Goal: Task Accomplishment & Management: Manage account settings

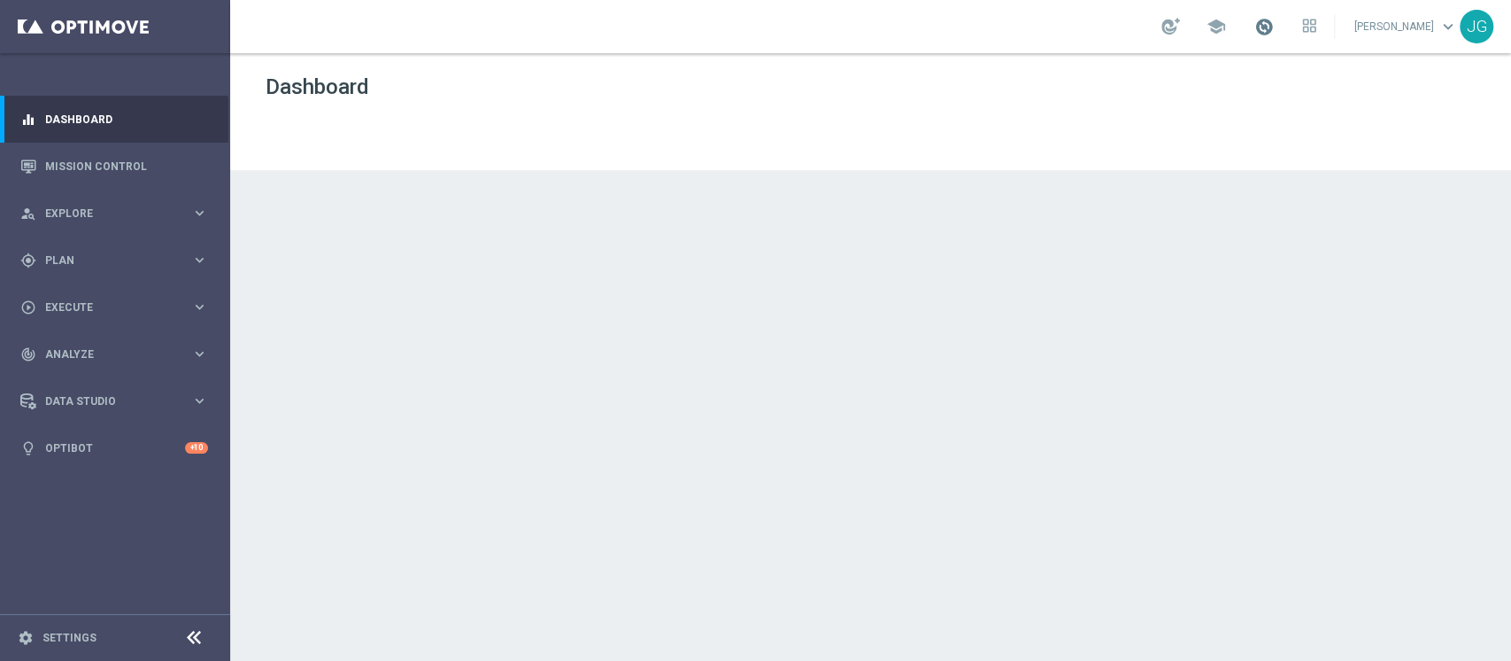
click at [1256, 27] on span at bounding box center [1264, 26] width 19 height 19
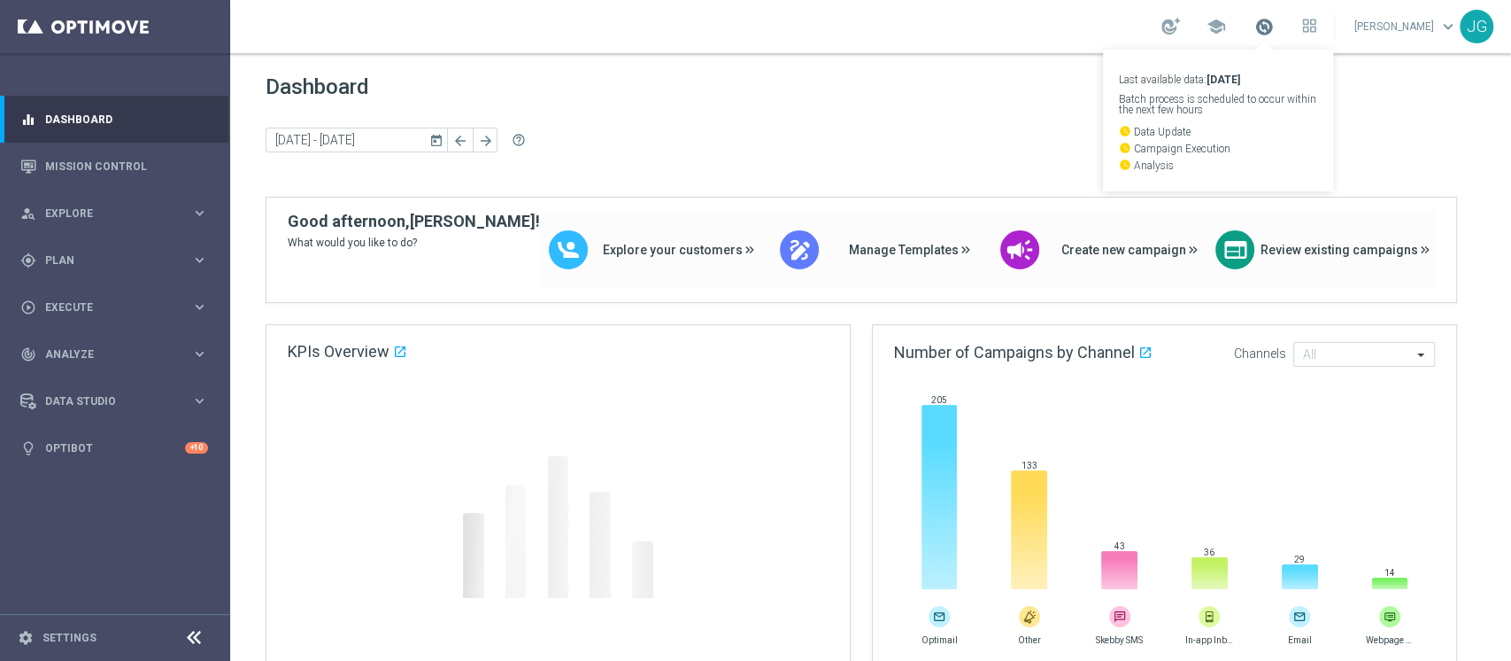
click at [1256, 27] on span at bounding box center [1264, 26] width 19 height 19
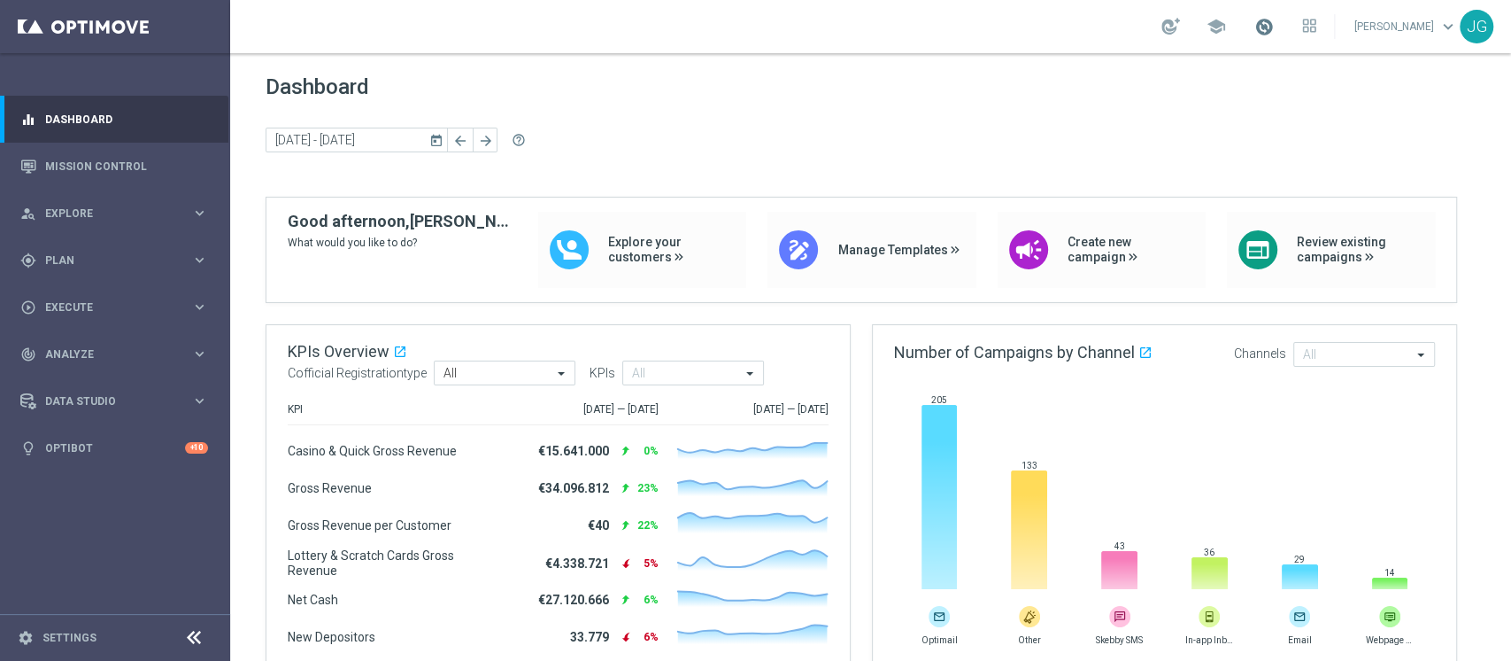
click at [1255, 23] on span at bounding box center [1264, 26] width 19 height 19
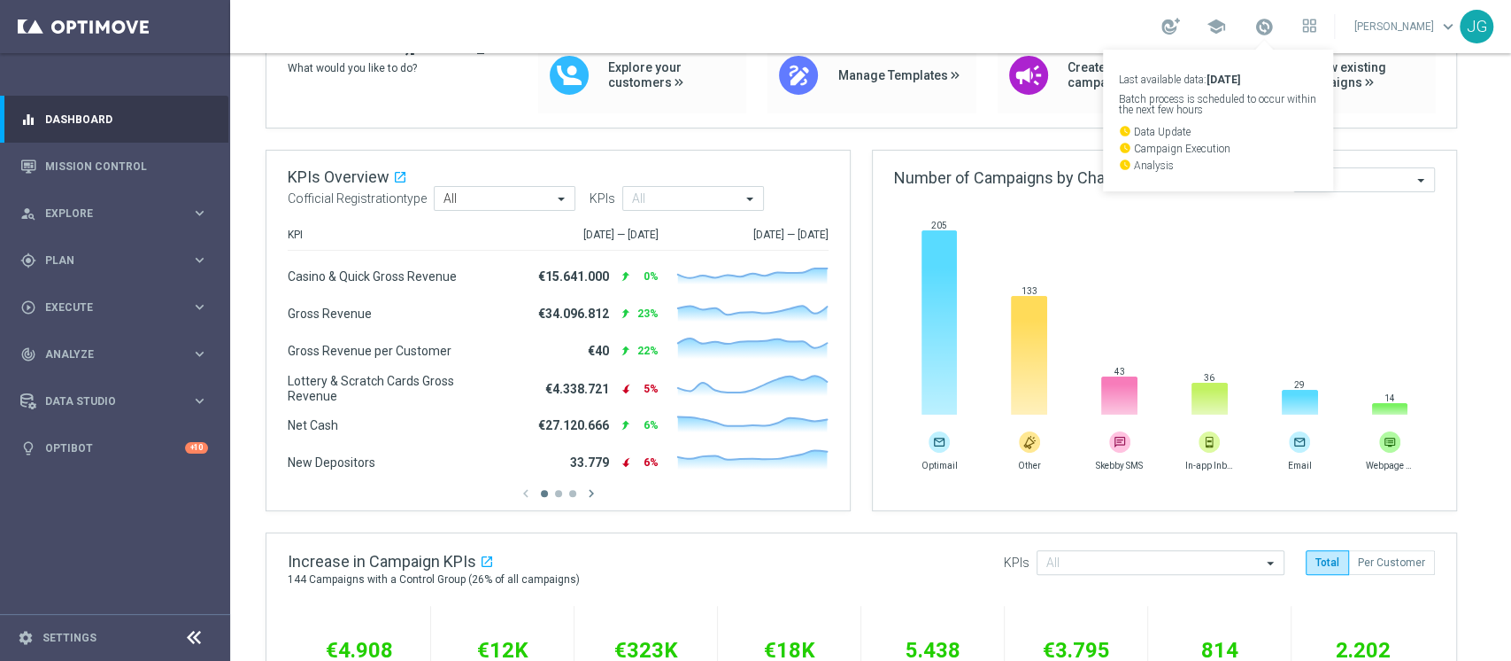
scroll to position [184, 0]
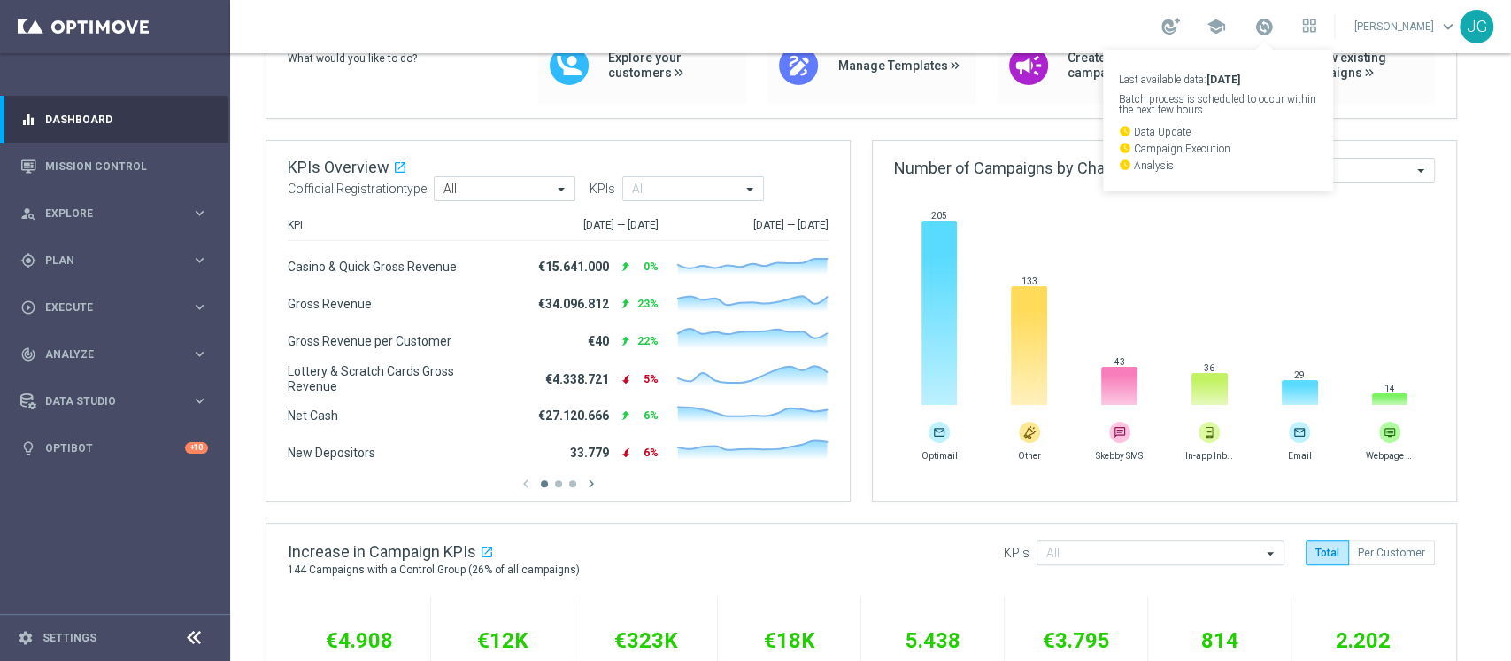
click at [701, 22] on div "school Last available data: 7 Oct 2025 Batch process is scheduled to occur with…" at bounding box center [870, 26] width 1281 height 53
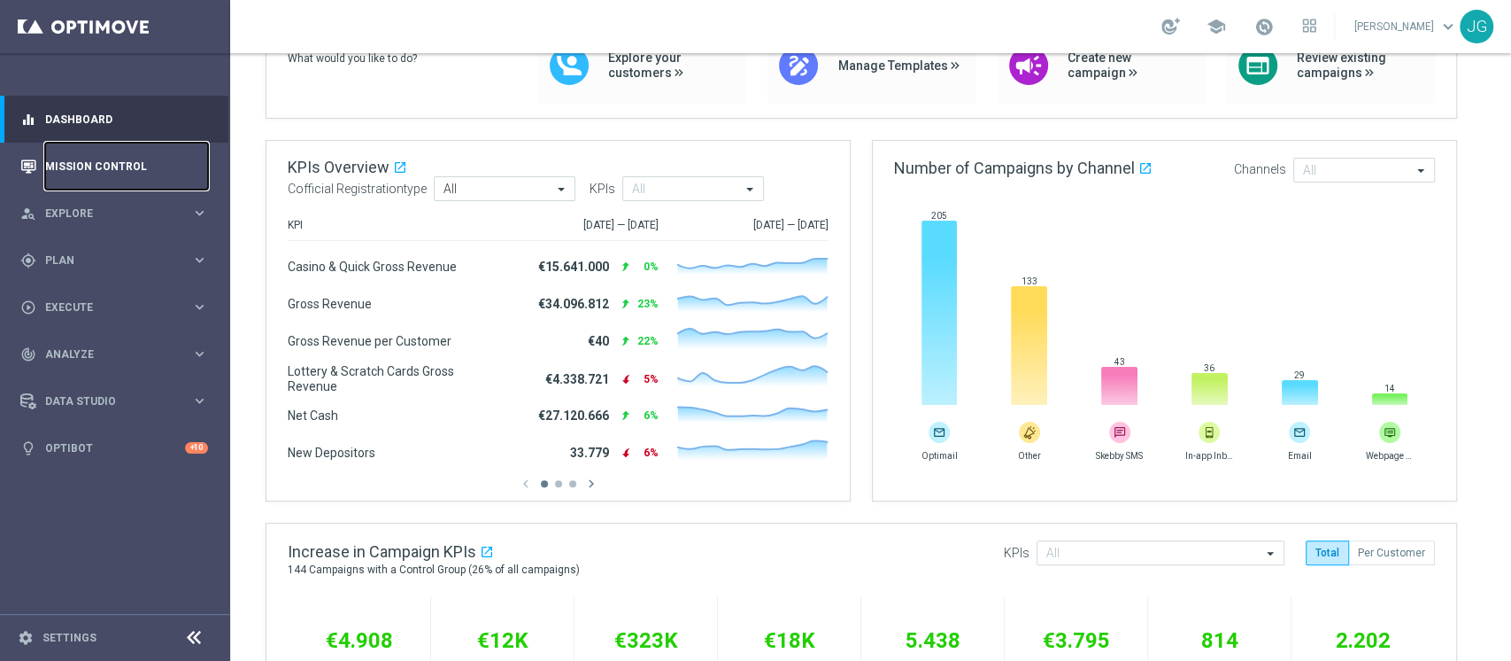
click at [118, 162] on link "Mission Control" at bounding box center [126, 166] width 163 height 47
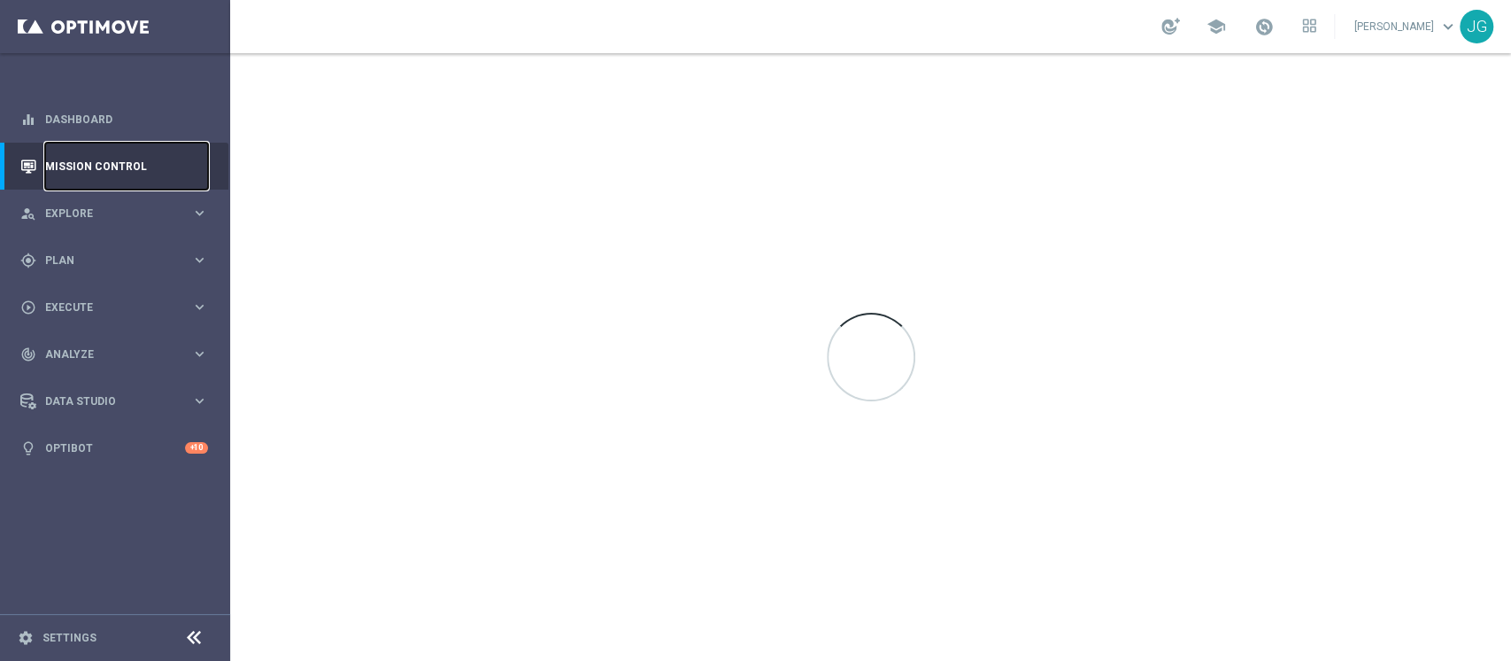
scroll to position [0, 0]
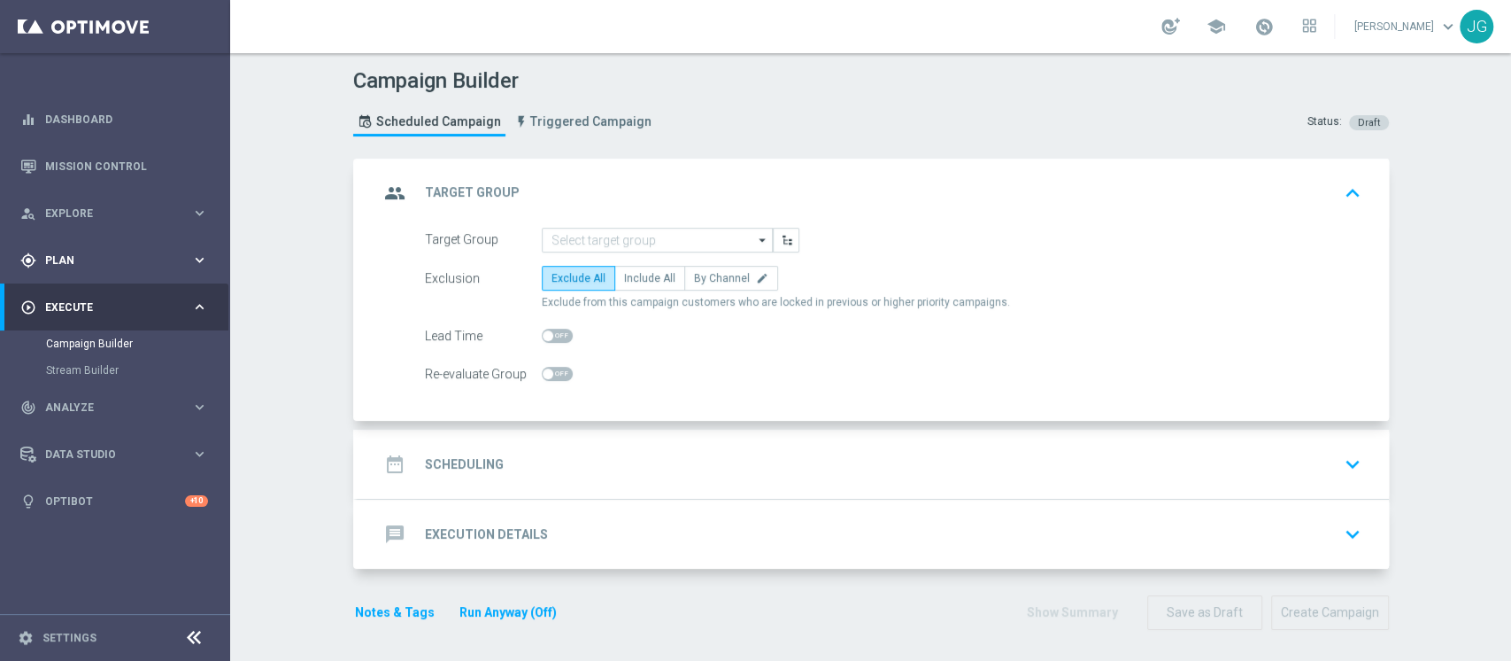
click at [104, 252] on div "gps_fixed Plan" at bounding box center [105, 260] width 171 height 16
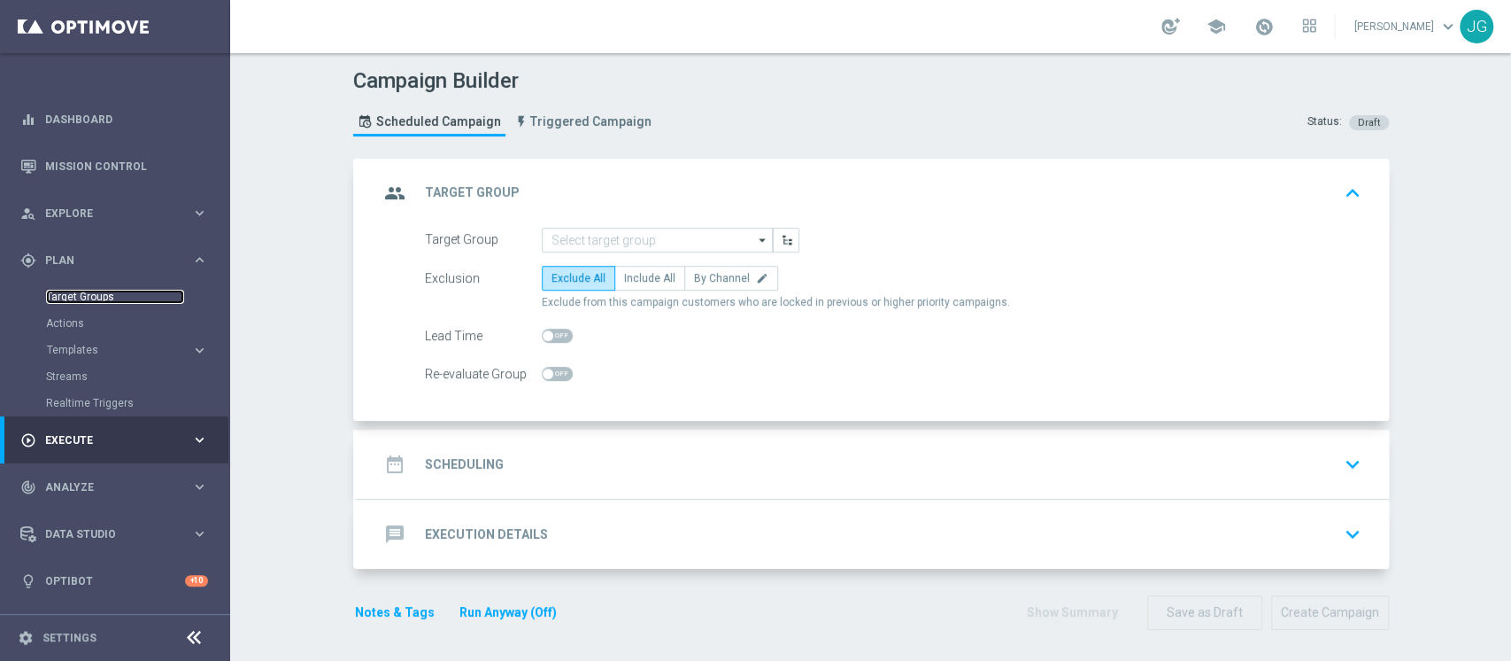
click at [97, 295] on link "Target Groups" at bounding box center [115, 297] width 138 height 14
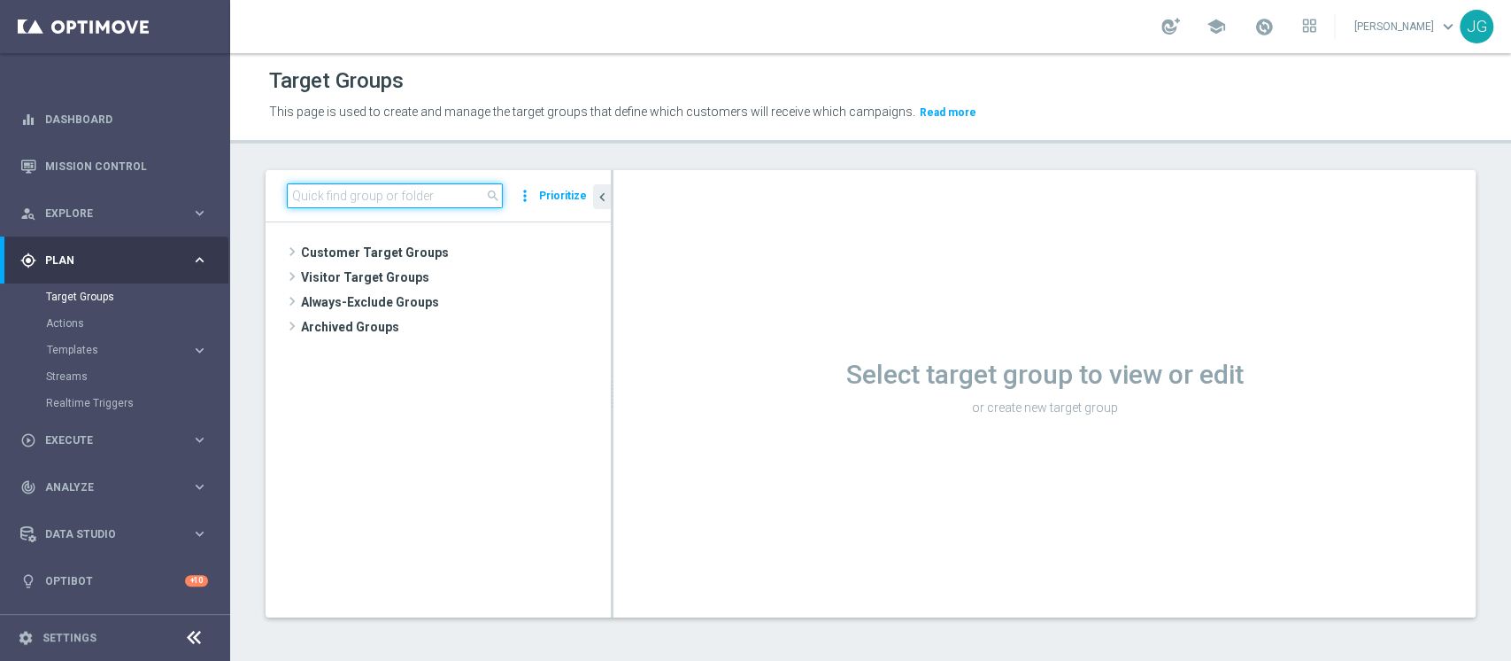
click at [390, 201] on input at bounding box center [395, 195] width 216 height 25
paste input "ACTIVE CASINO' - TOP 6000 M09 TARGET A"
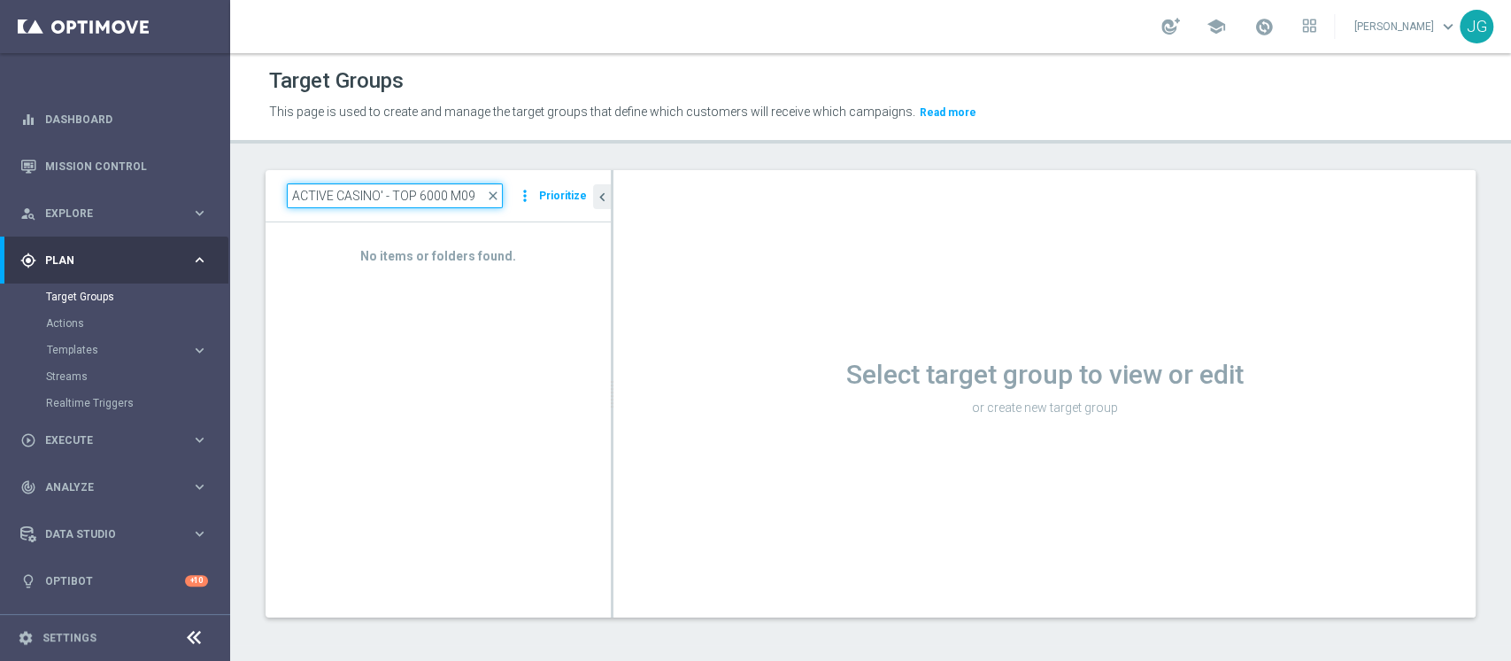
type input "ACTIVE CASINO' - TOP 6000 M09"
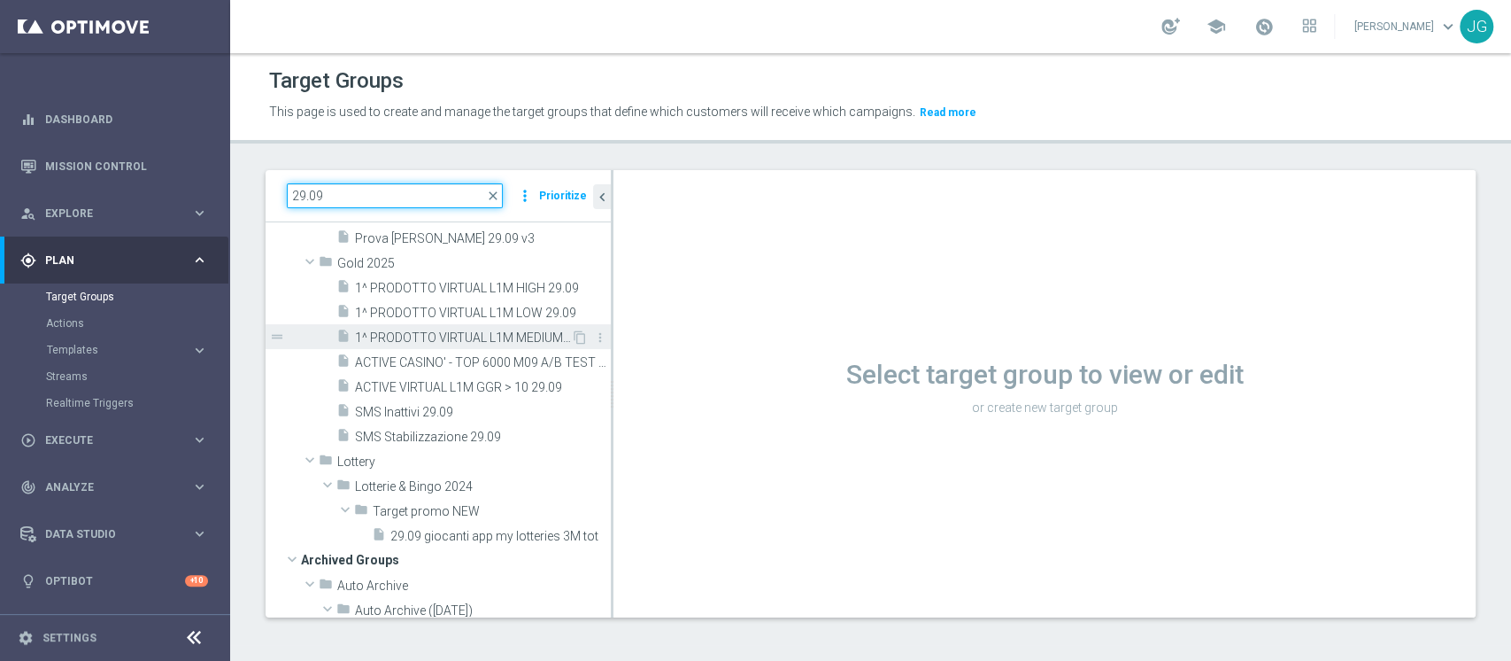
scroll to position [193, 0]
type input "29.09"
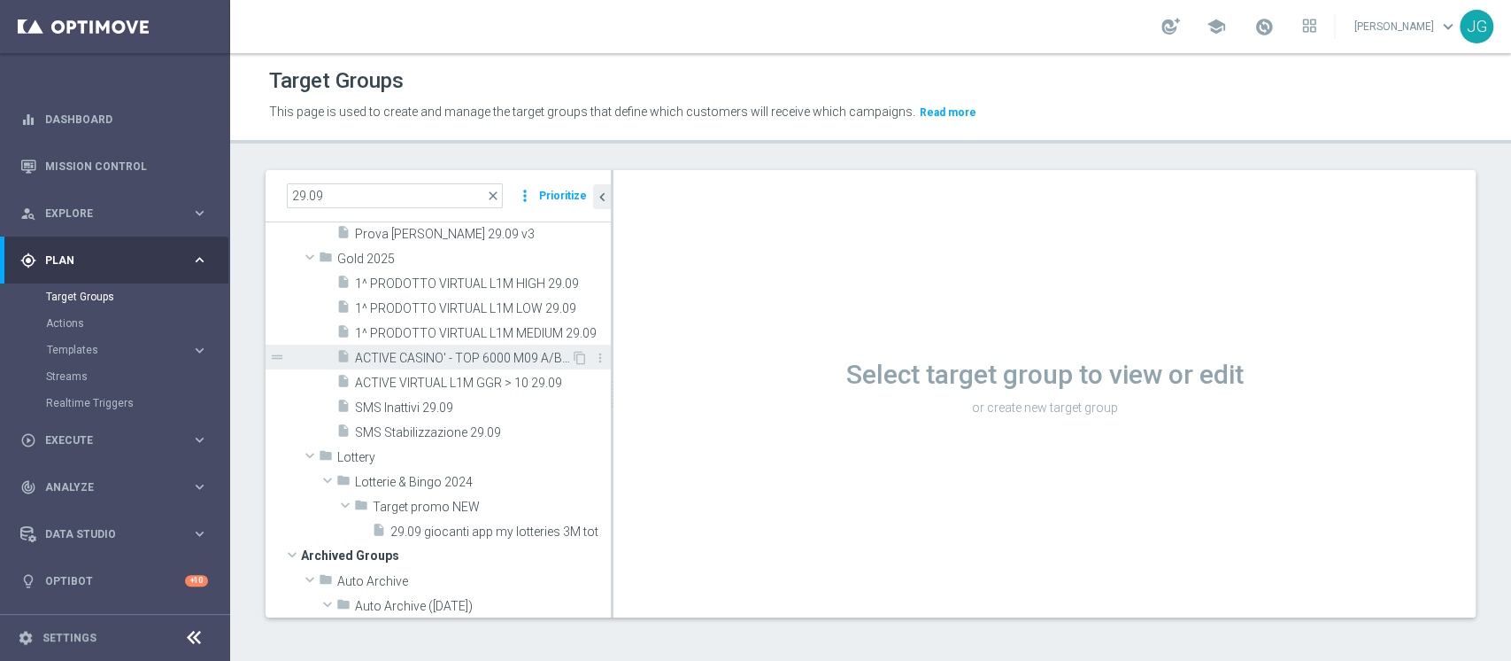
click at [453, 359] on span "ACTIVE CASINO' - TOP 6000 M09 A/B TEST 29.09" at bounding box center [463, 358] width 216 height 15
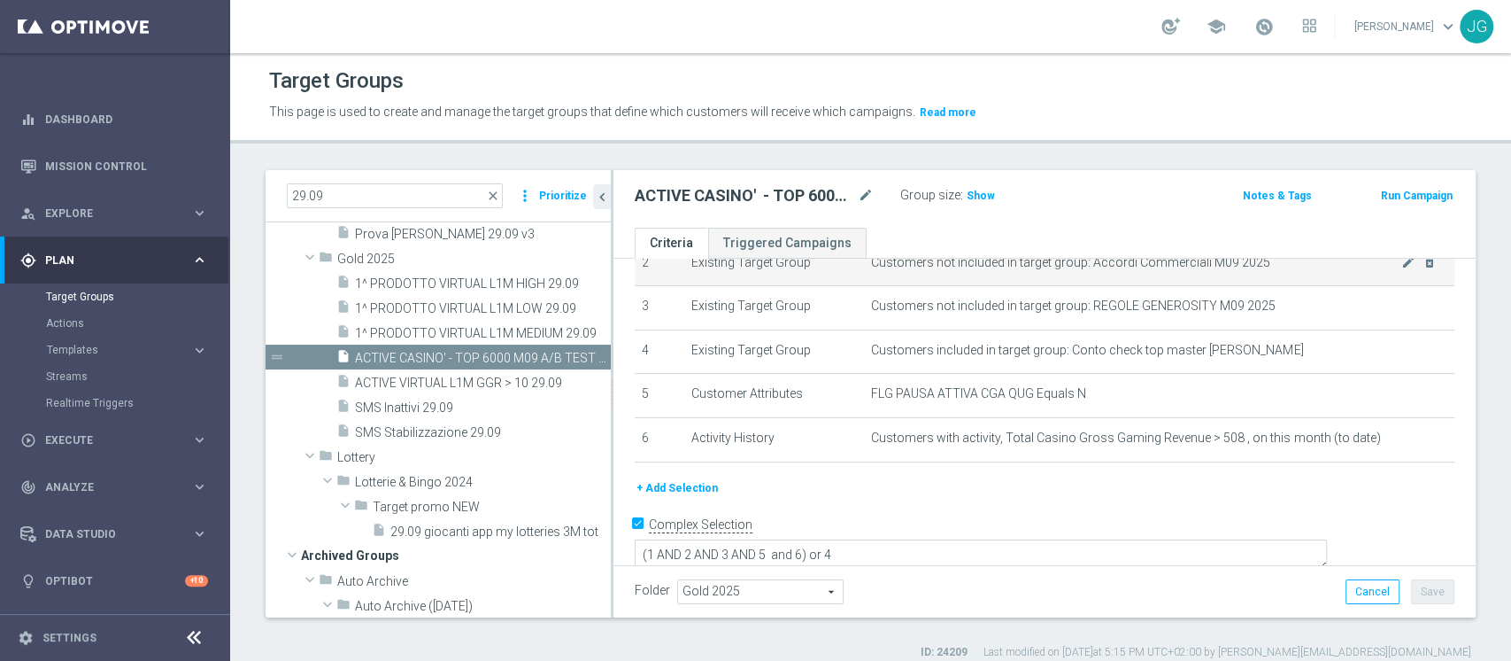
scroll to position [122, 0]
